Goal: Check status: Check status

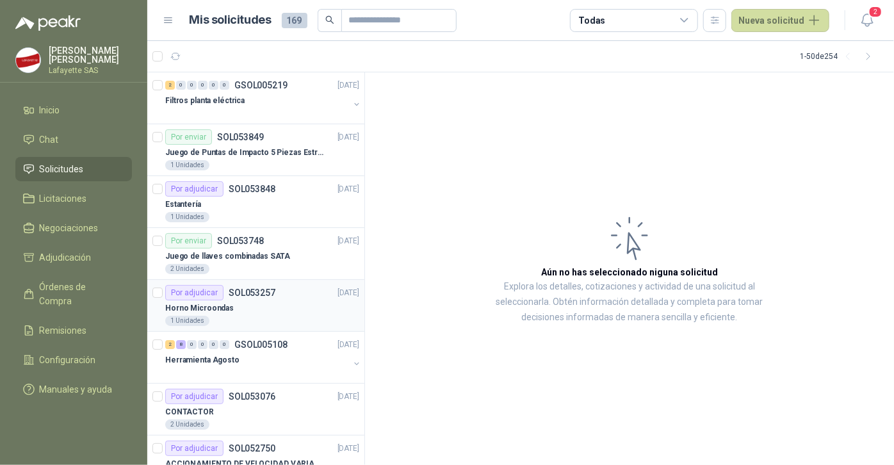
scroll to position [116, 0]
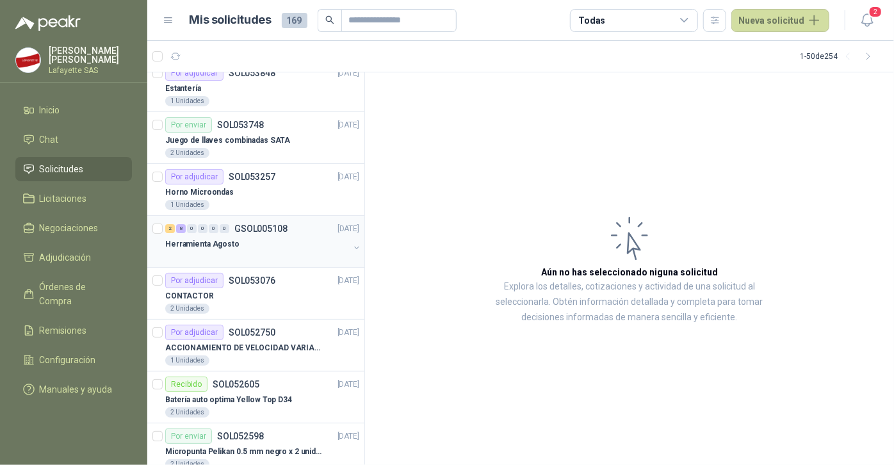
click at [230, 238] on p "Herramienta Agosto" at bounding box center [202, 244] width 74 height 12
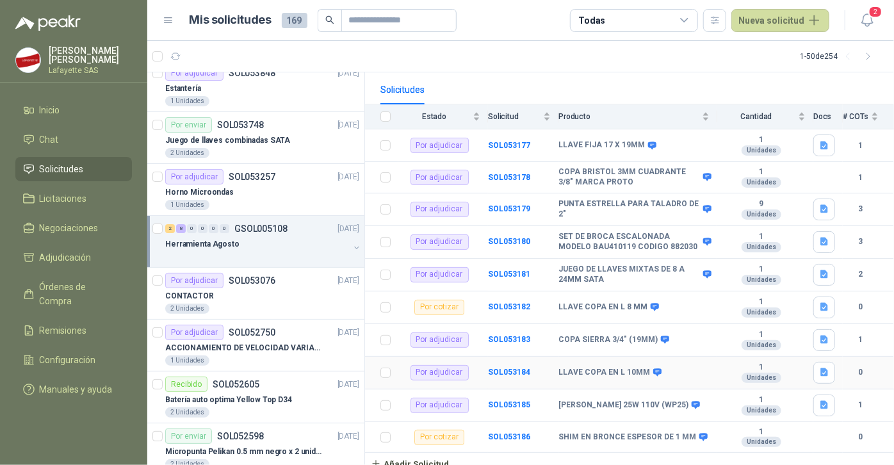
scroll to position [129, 0]
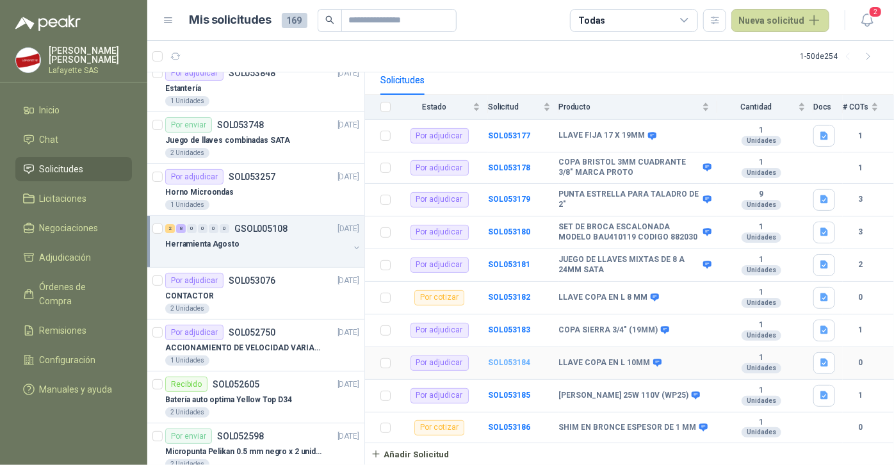
click at [518, 364] on b "SOL053184" at bounding box center [509, 362] width 42 height 9
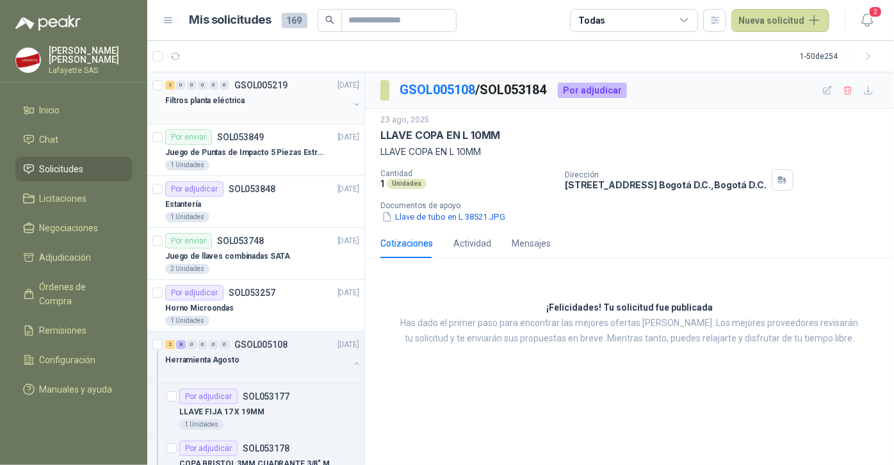
click at [195, 91] on div "2 0 0 0 0 0 GSOL005219 [DATE]" at bounding box center [263, 85] width 197 height 15
